Goal: Communication & Community: Answer question/provide support

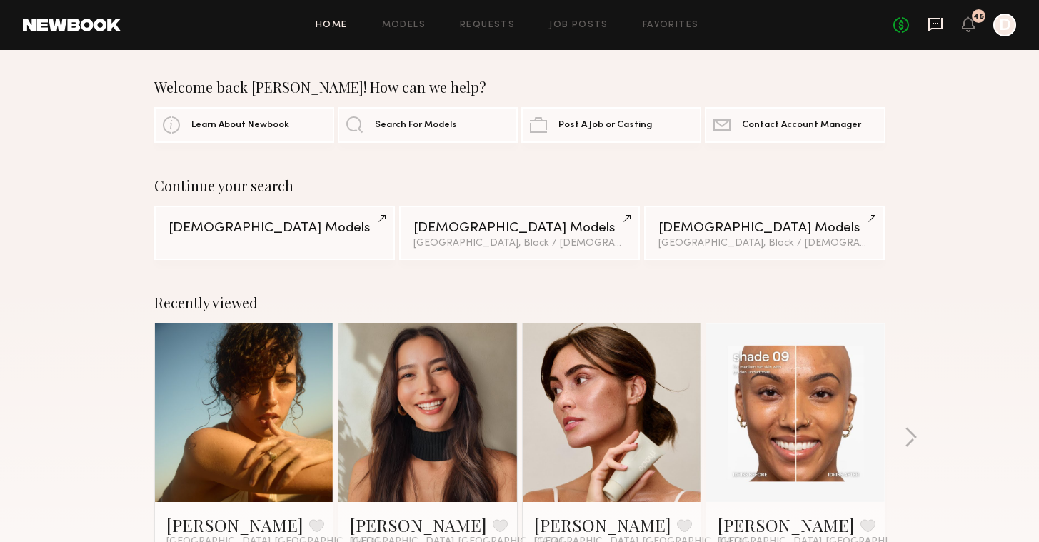
click at [932, 24] on icon at bounding box center [935, 24] width 16 height 16
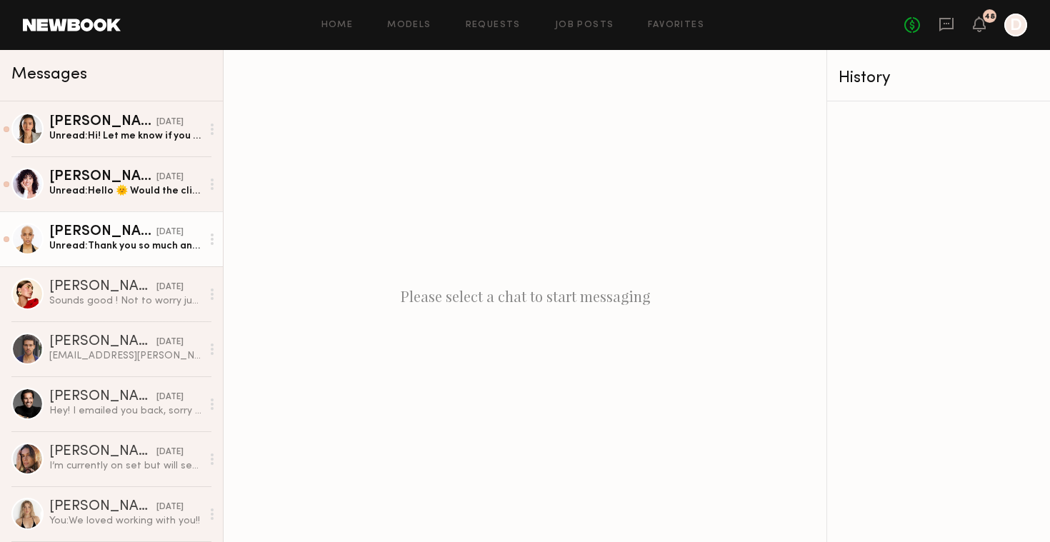
click at [156, 237] on div "[DATE]" at bounding box center [169, 233] width 27 height 14
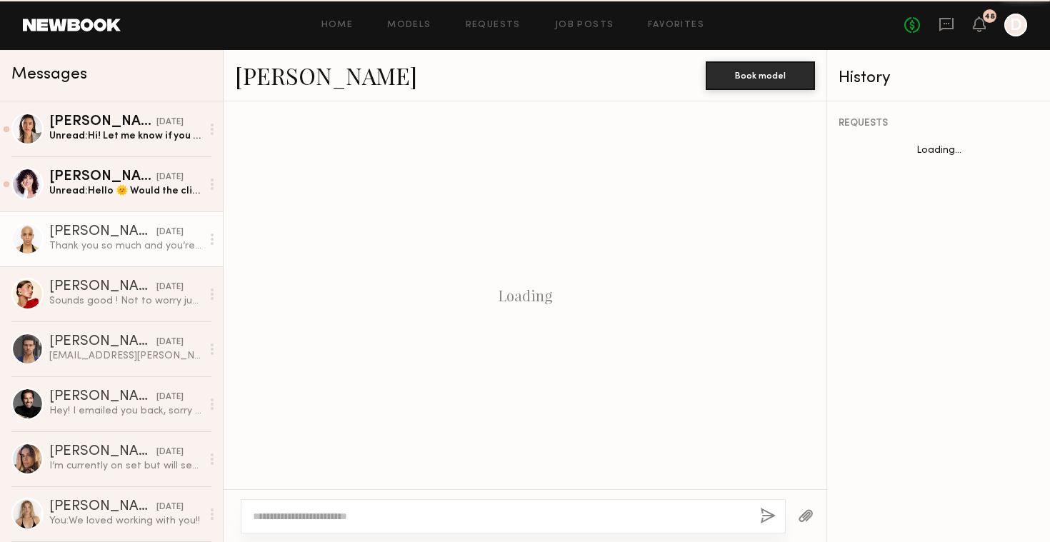
scroll to position [1693, 0]
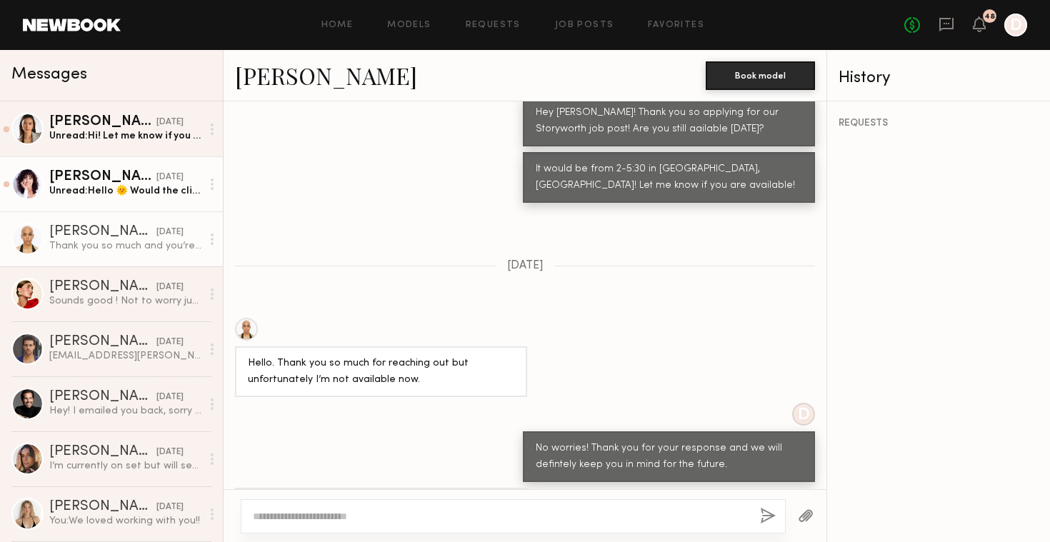
click at [156, 183] on div "[DATE]" at bounding box center [169, 178] width 27 height 14
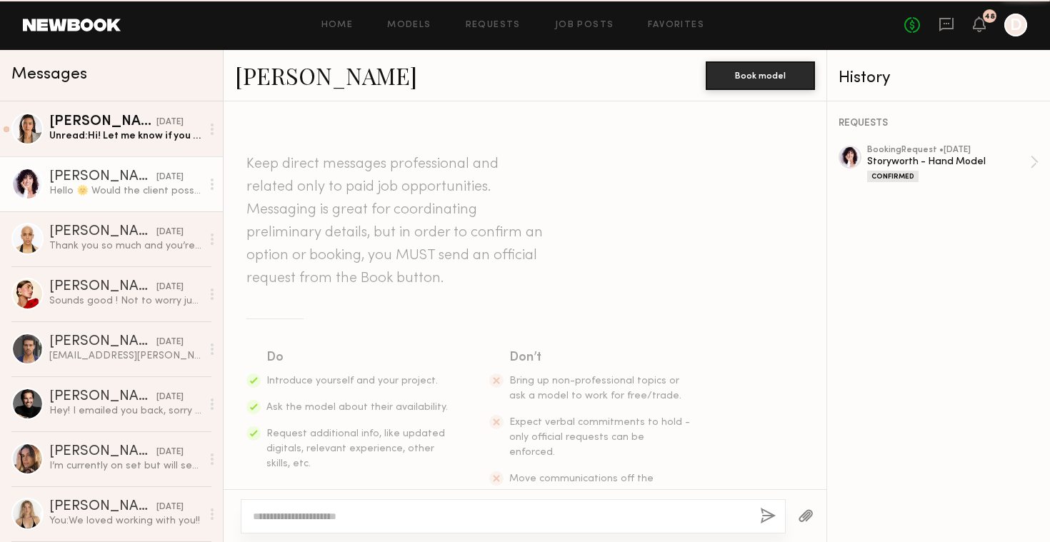
scroll to position [1085, 0]
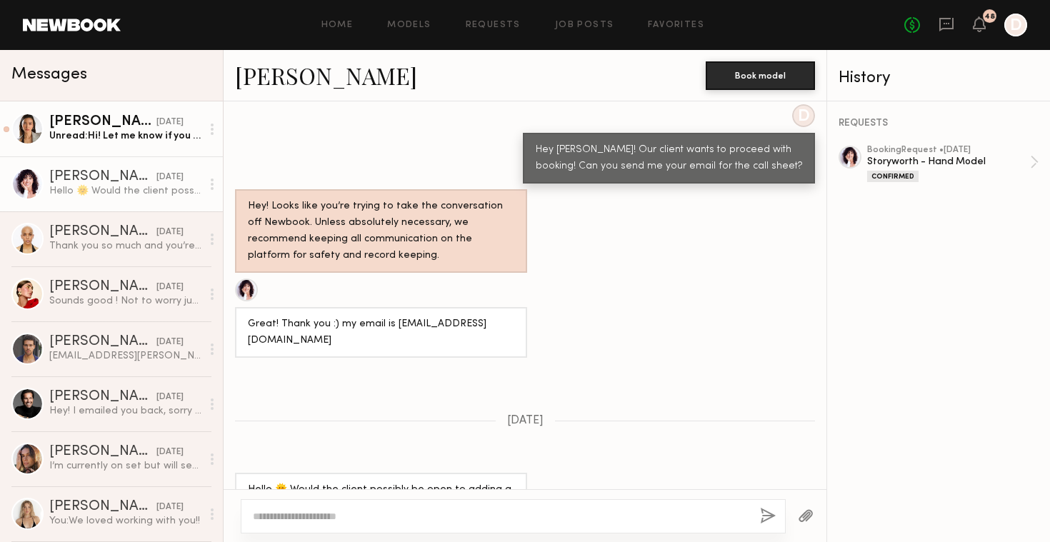
click at [141, 142] on div "Unread: Hi! Let me know if you are still considering booking. Thank you!" at bounding box center [125, 136] width 152 height 14
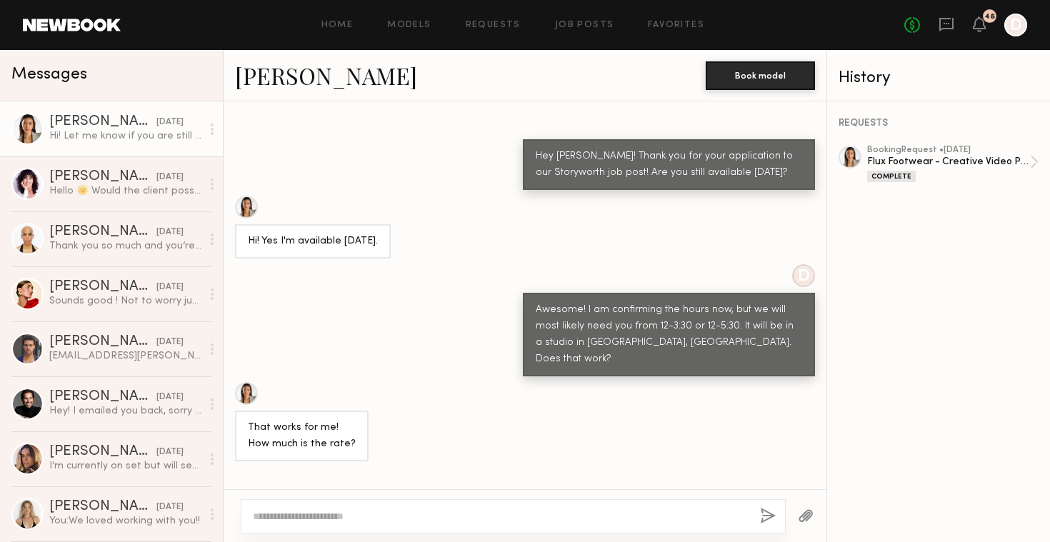
scroll to position [1152, 0]
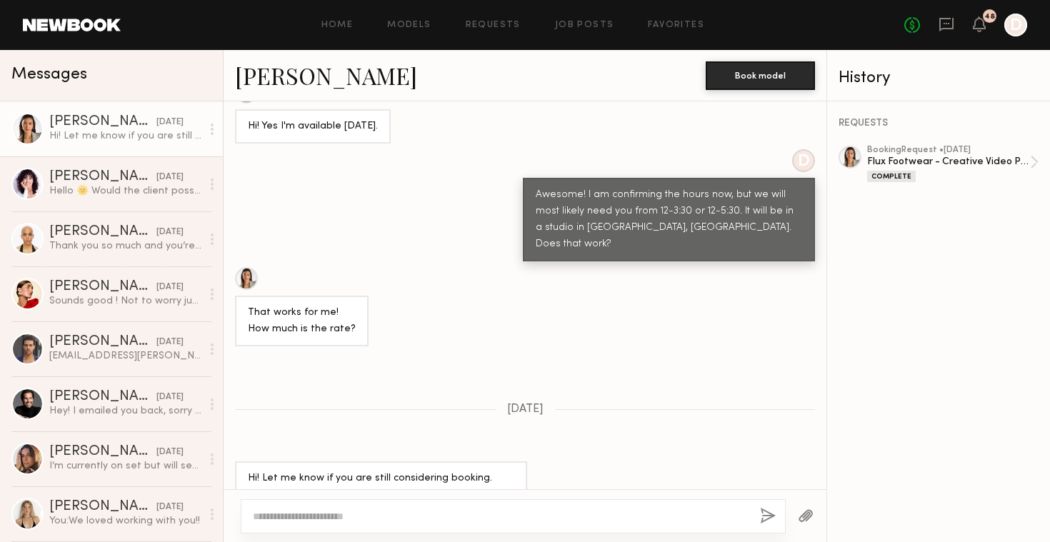
click at [413, 520] on textarea at bounding box center [500, 516] width 495 height 14
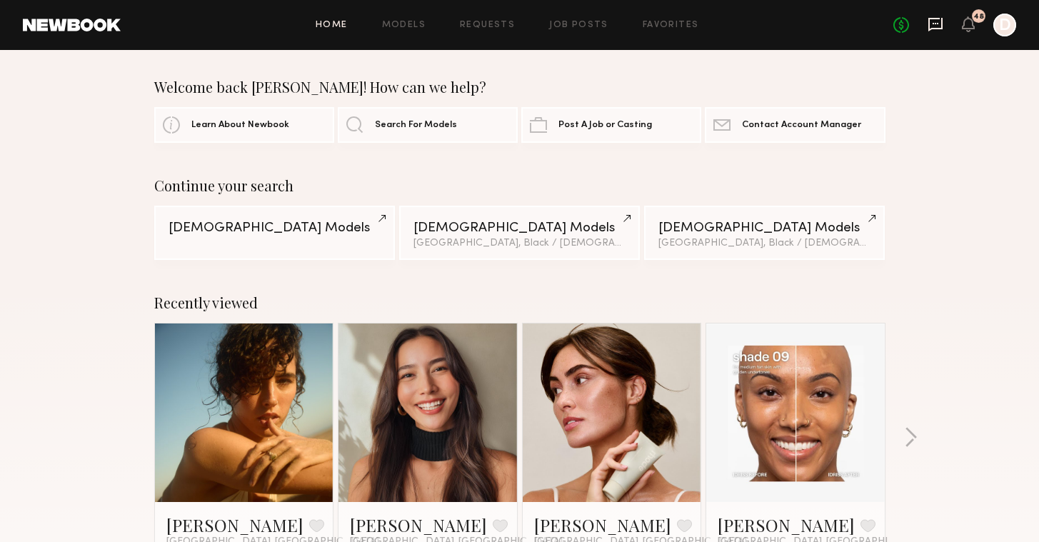
click at [934, 29] on icon at bounding box center [935, 25] width 14 height 14
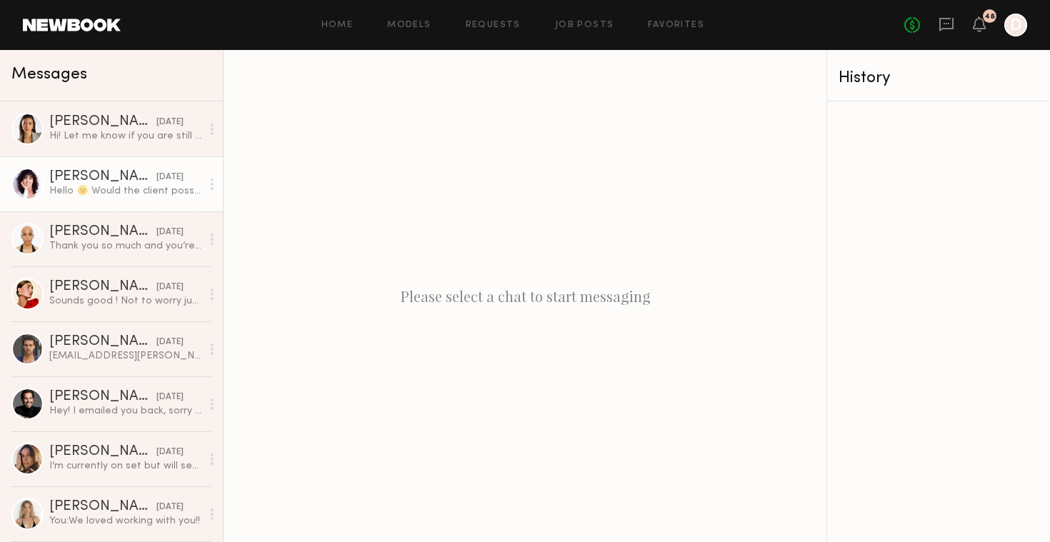
click at [131, 187] on div "Hello 🌞 Would the client possibly be open to adding a small gas stipend since I…" at bounding box center [125, 191] width 152 height 14
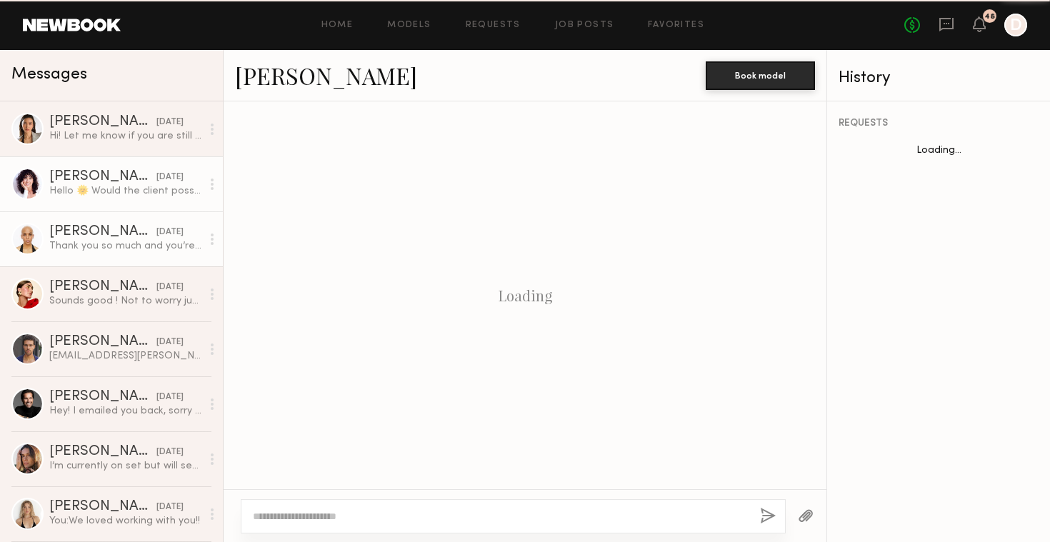
scroll to position [1085, 0]
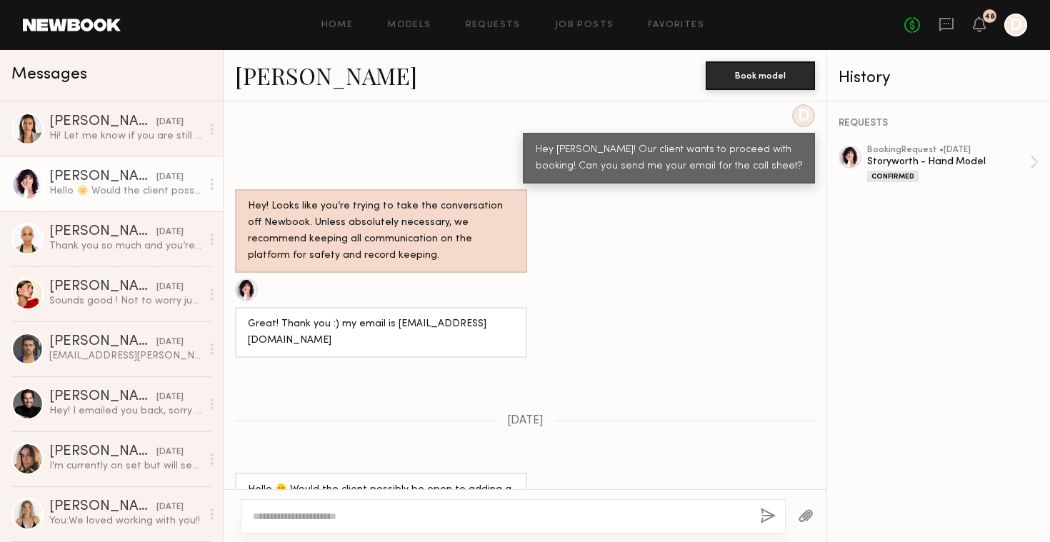
click at [410, 509] on textarea at bounding box center [500, 516] width 495 height 14
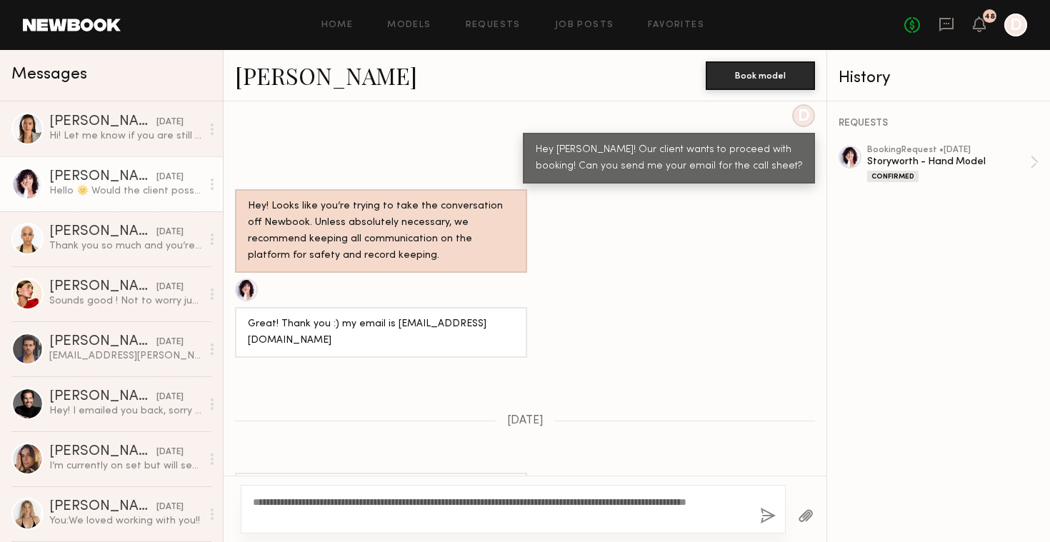
type textarea "**********"
click at [767, 514] on button "button" at bounding box center [768, 517] width 16 height 18
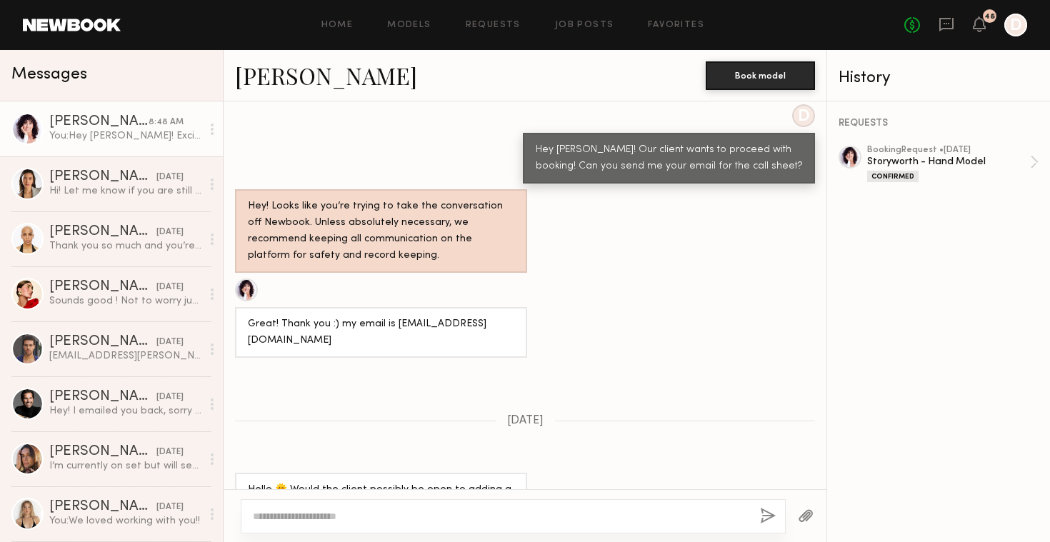
scroll to position [1374, 0]
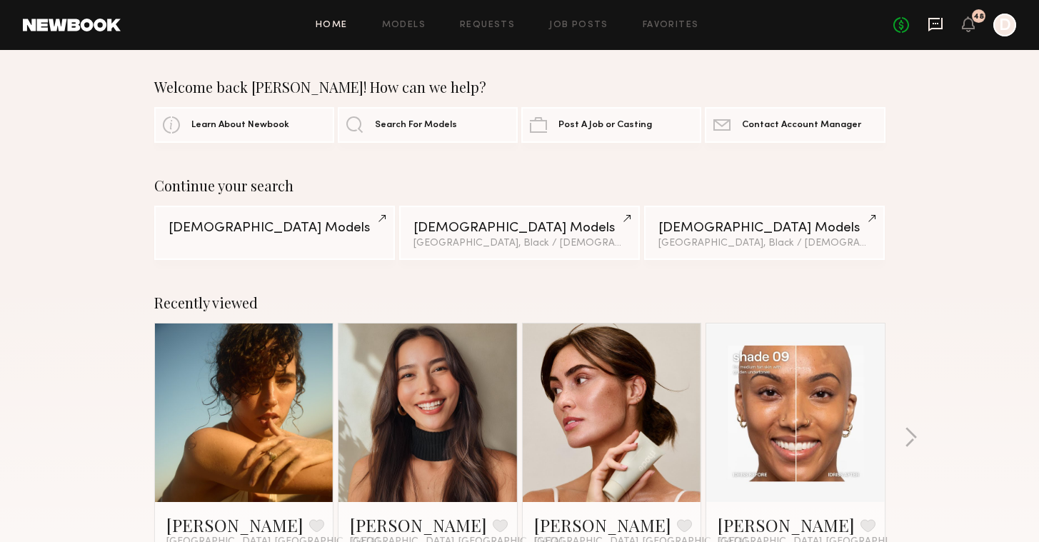
click at [931, 22] on icon at bounding box center [935, 24] width 16 height 16
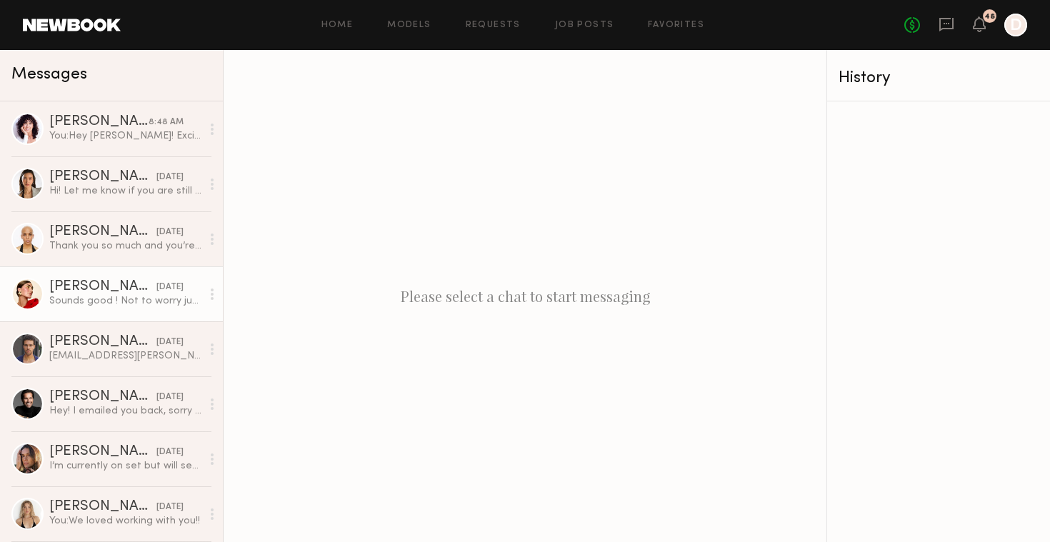
click at [114, 305] on div "Sounds good ! Not to worry just thought I’d check, thank you 🙏🏽" at bounding box center [125, 301] width 152 height 14
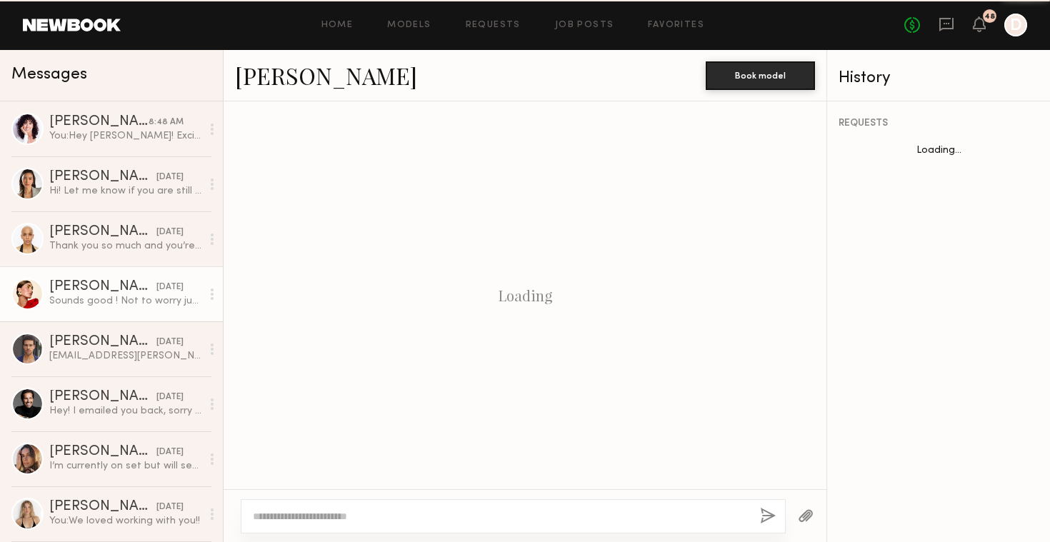
scroll to position [1072, 0]
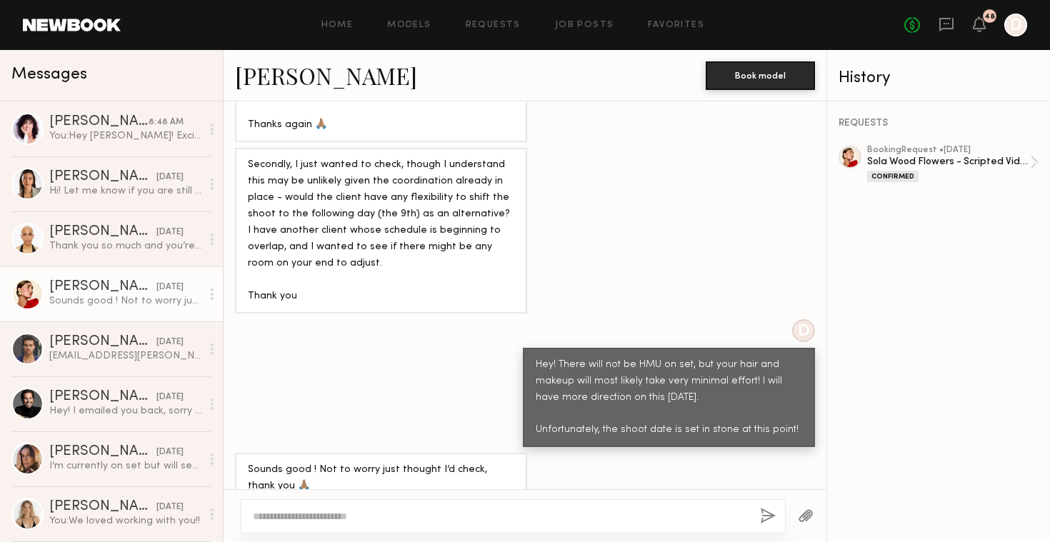
click at [394, 520] on textarea at bounding box center [500, 516] width 495 height 14
type textarea "**********"
click at [546, 524] on div "**********" at bounding box center [513, 516] width 545 height 34
click at [575, 518] on textarea "**********" at bounding box center [500, 516] width 495 height 14
click at [773, 517] on button "button" at bounding box center [768, 517] width 16 height 18
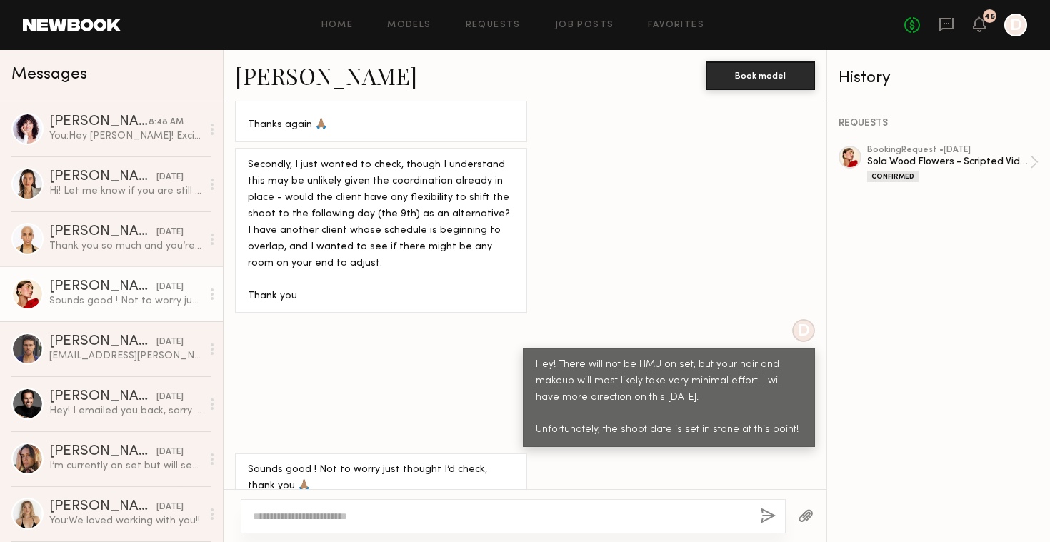
scroll to position [1358, 0]
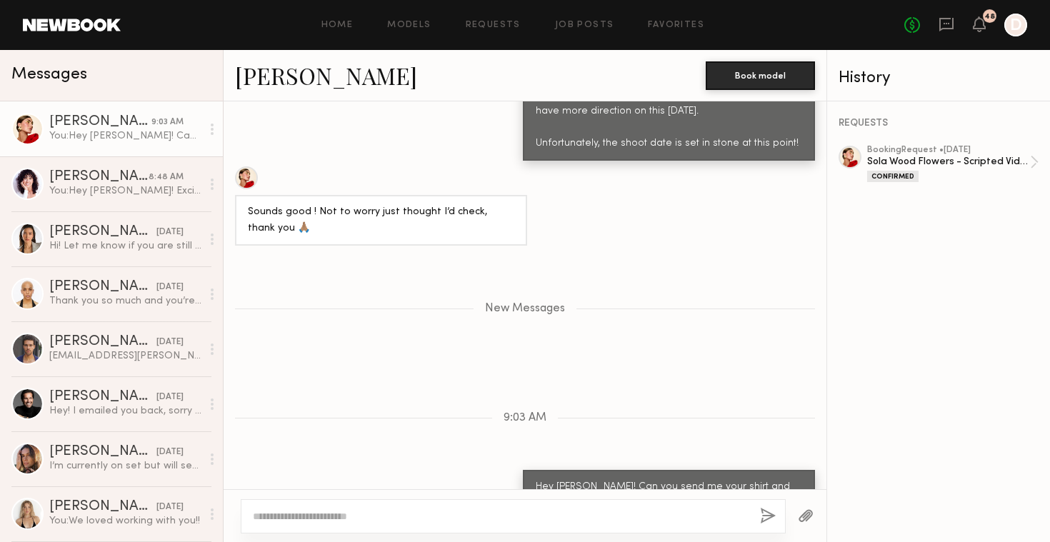
click at [692, 1] on header "Home Models Requests Job Posts Favorites Sign Out No fees up to $5,000 48 D" at bounding box center [525, 25] width 1050 height 50
click at [146, 193] on div "Unread: Looking forward to it as well! And sounds good, thank you!" at bounding box center [125, 191] width 152 height 14
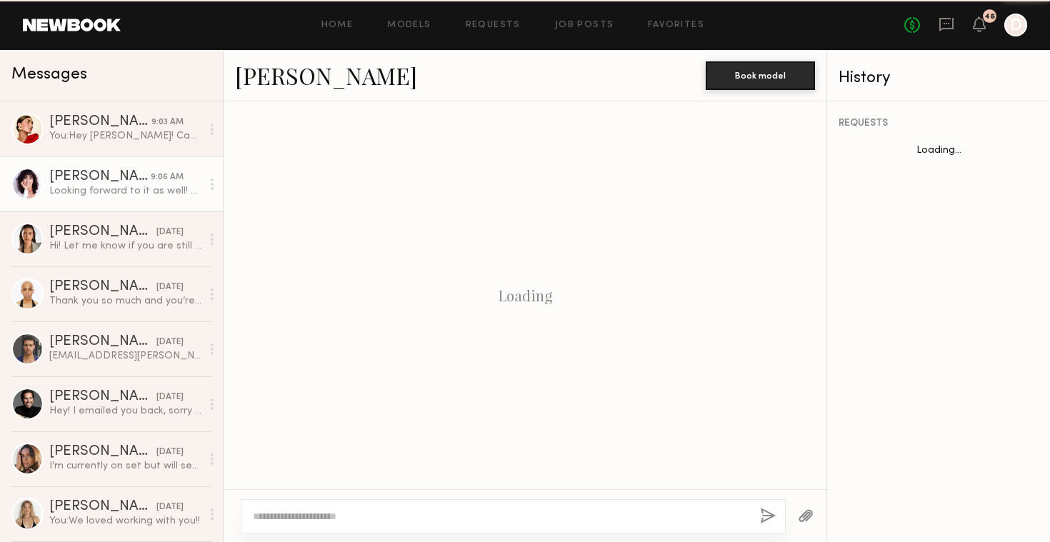
scroll to position [755, 0]
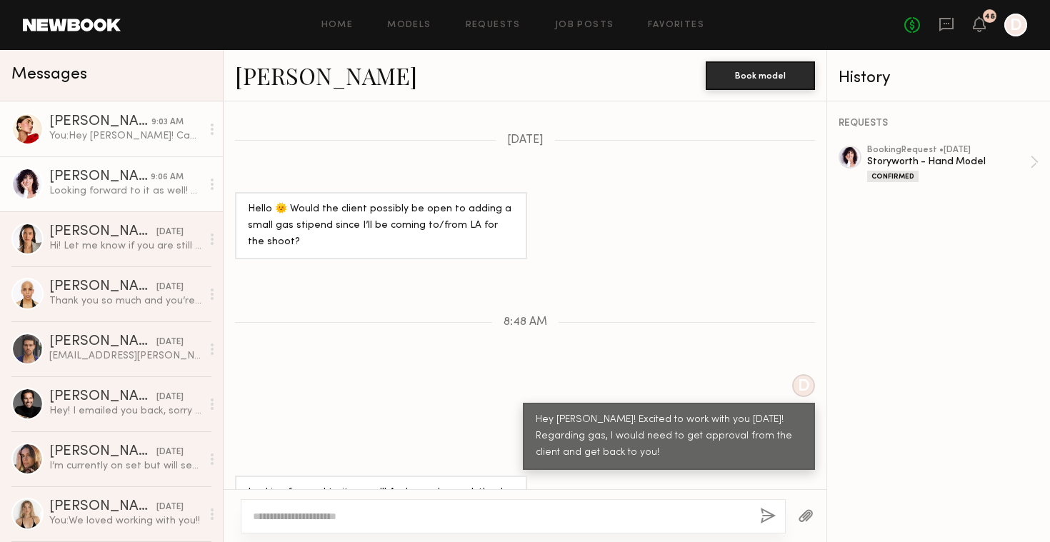
click at [137, 151] on link "Louise M. 9:03 AM You: Hey Louise! Can you send me your shirt and pants size?" at bounding box center [111, 128] width 223 height 55
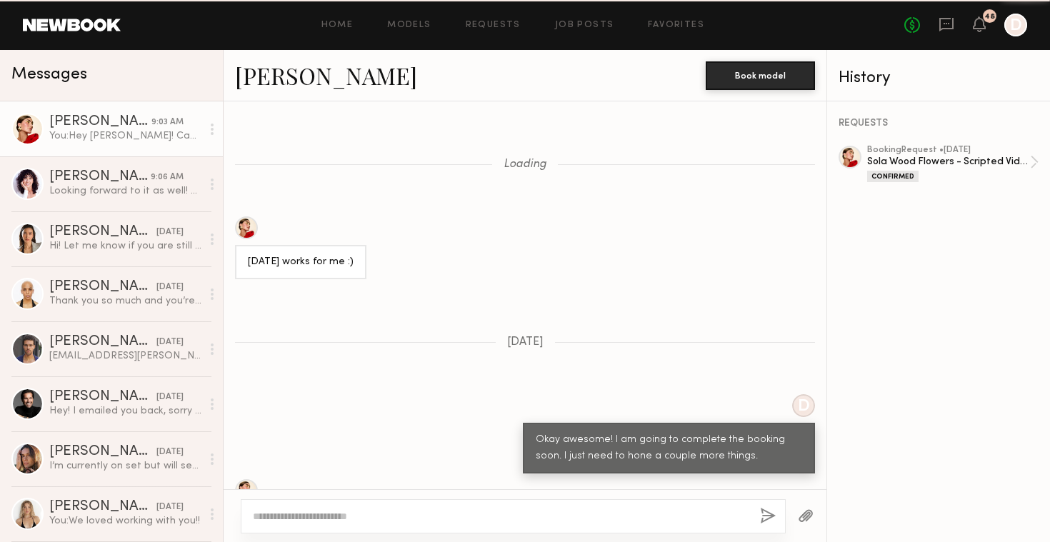
scroll to position [1249, 0]
